Goal: Navigation & Orientation: Understand site structure

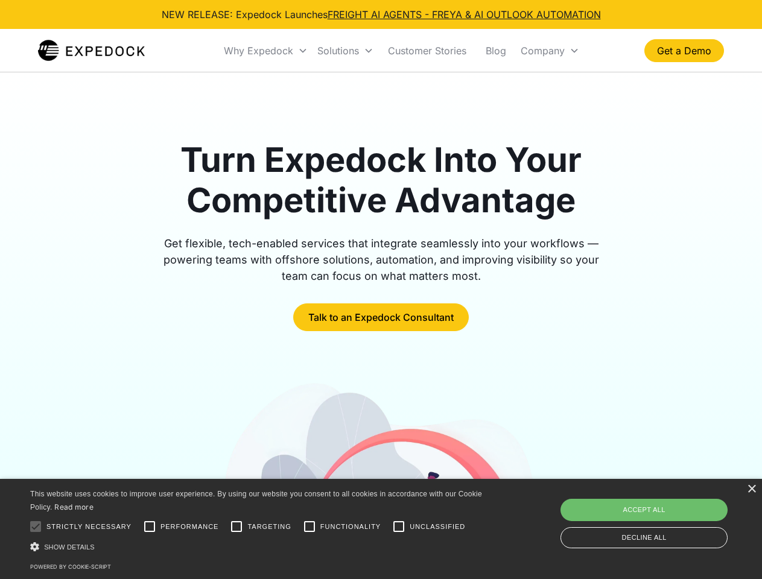
click at [266, 51] on div "Why Expedock" at bounding box center [258, 51] width 69 height 12
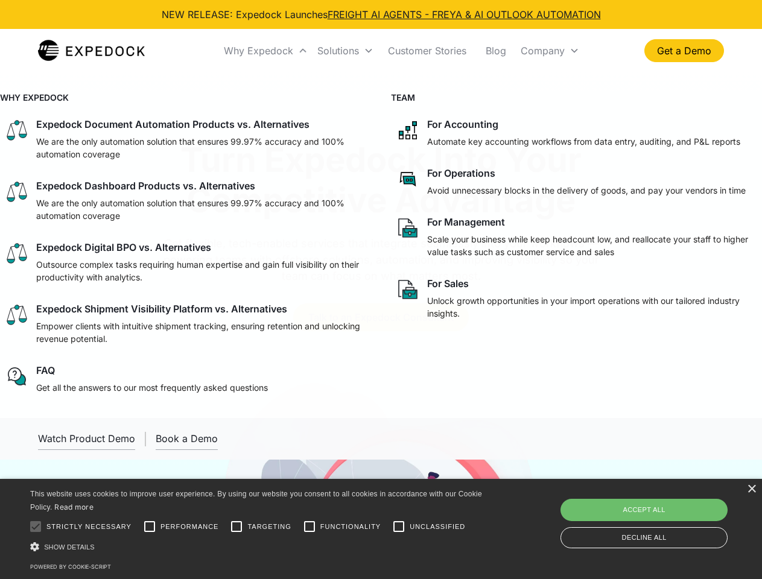
click at [345, 51] on div "Solutions" at bounding box center [338, 51] width 42 height 12
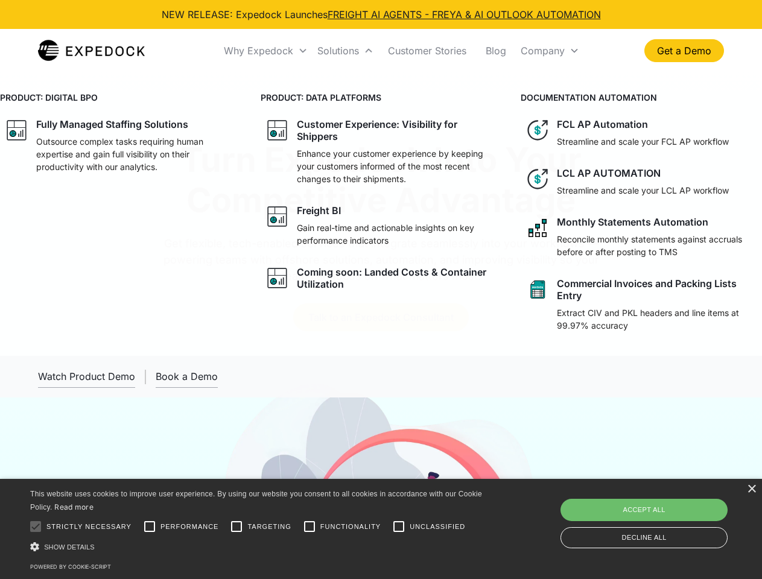
click at [550, 51] on div "Company" at bounding box center [543, 51] width 44 height 12
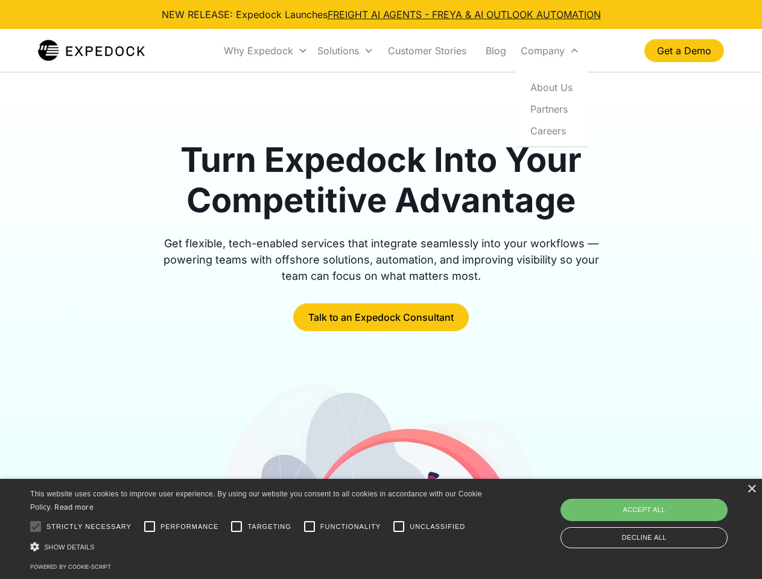
click at [36, 527] on div at bounding box center [36, 527] width 24 height 24
click at [150, 527] on input "Performance" at bounding box center [150, 527] width 24 height 24
checkbox input "true"
click at [236, 527] on input "Targeting" at bounding box center [236, 527] width 24 height 24
checkbox input "true"
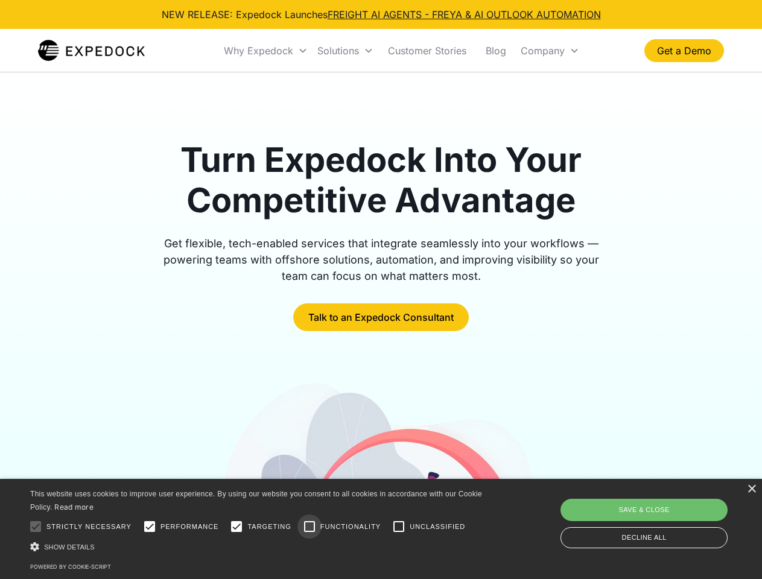
click at [309, 527] on input "Functionality" at bounding box center [309, 527] width 24 height 24
checkbox input "true"
click at [399, 527] on input "Unclassified" at bounding box center [399, 527] width 24 height 24
checkbox input "true"
click at [258, 547] on div "Show details Hide details" at bounding box center [258, 547] width 456 height 13
